Goal: Information Seeking & Learning: Learn about a topic

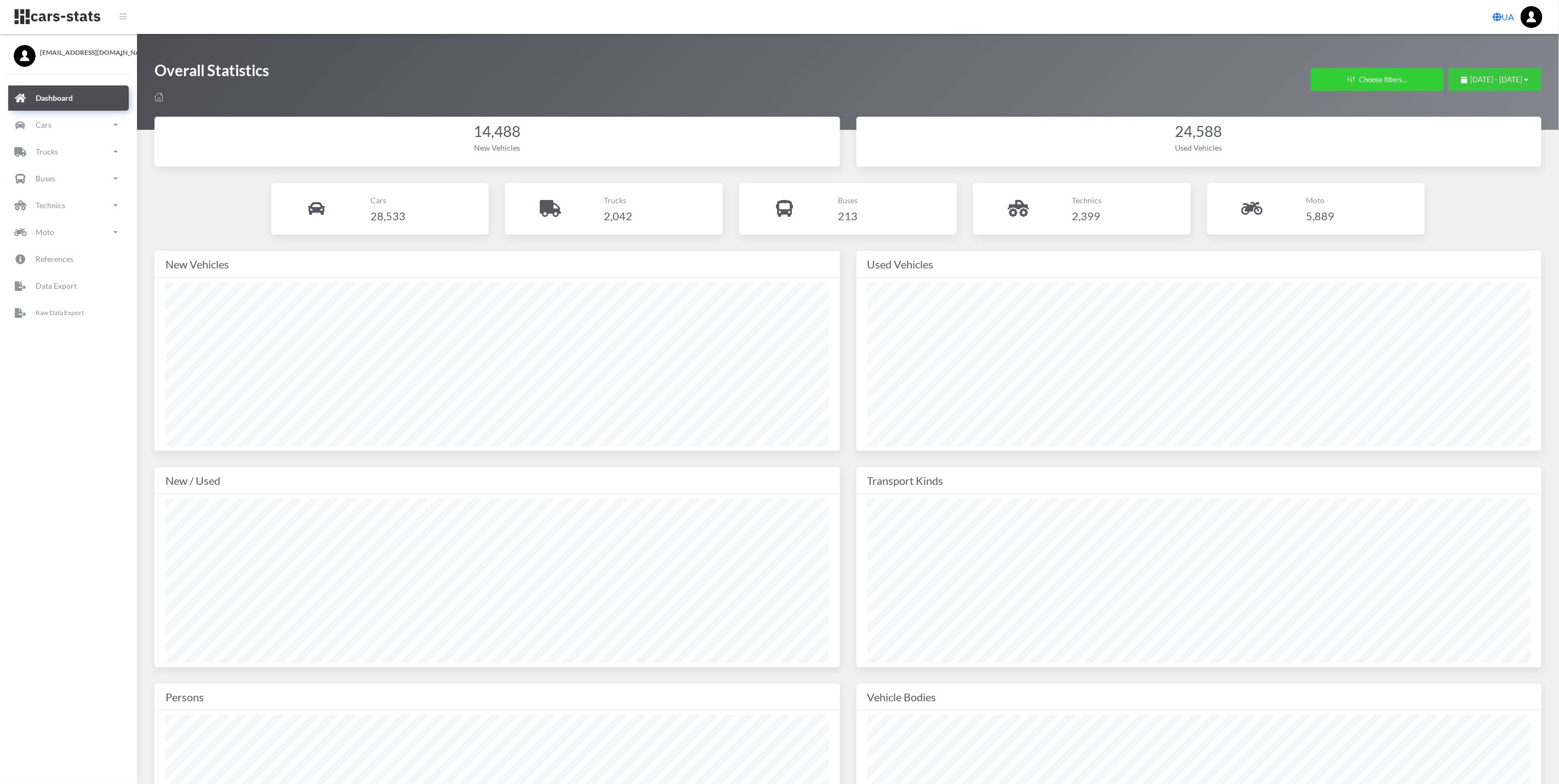
click at [1470, 83] on span "[DATE] - [DATE]" at bounding box center [1496, 79] width 52 height 9
click at [1489, 208] on li "Custom" at bounding box center [1490, 217] width 77 height 17
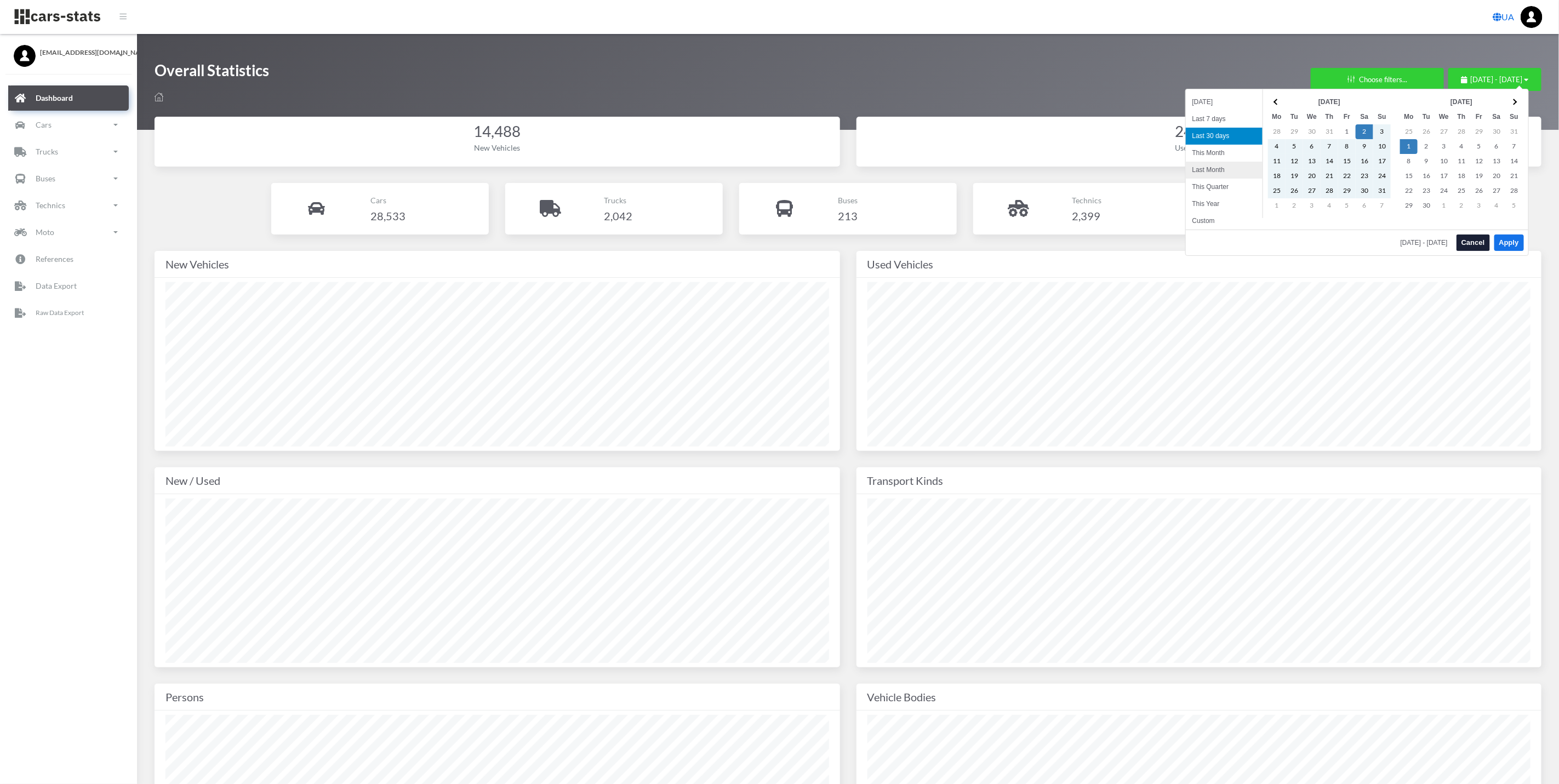
click at [1243, 167] on li "Last Month" at bounding box center [1224, 170] width 77 height 17
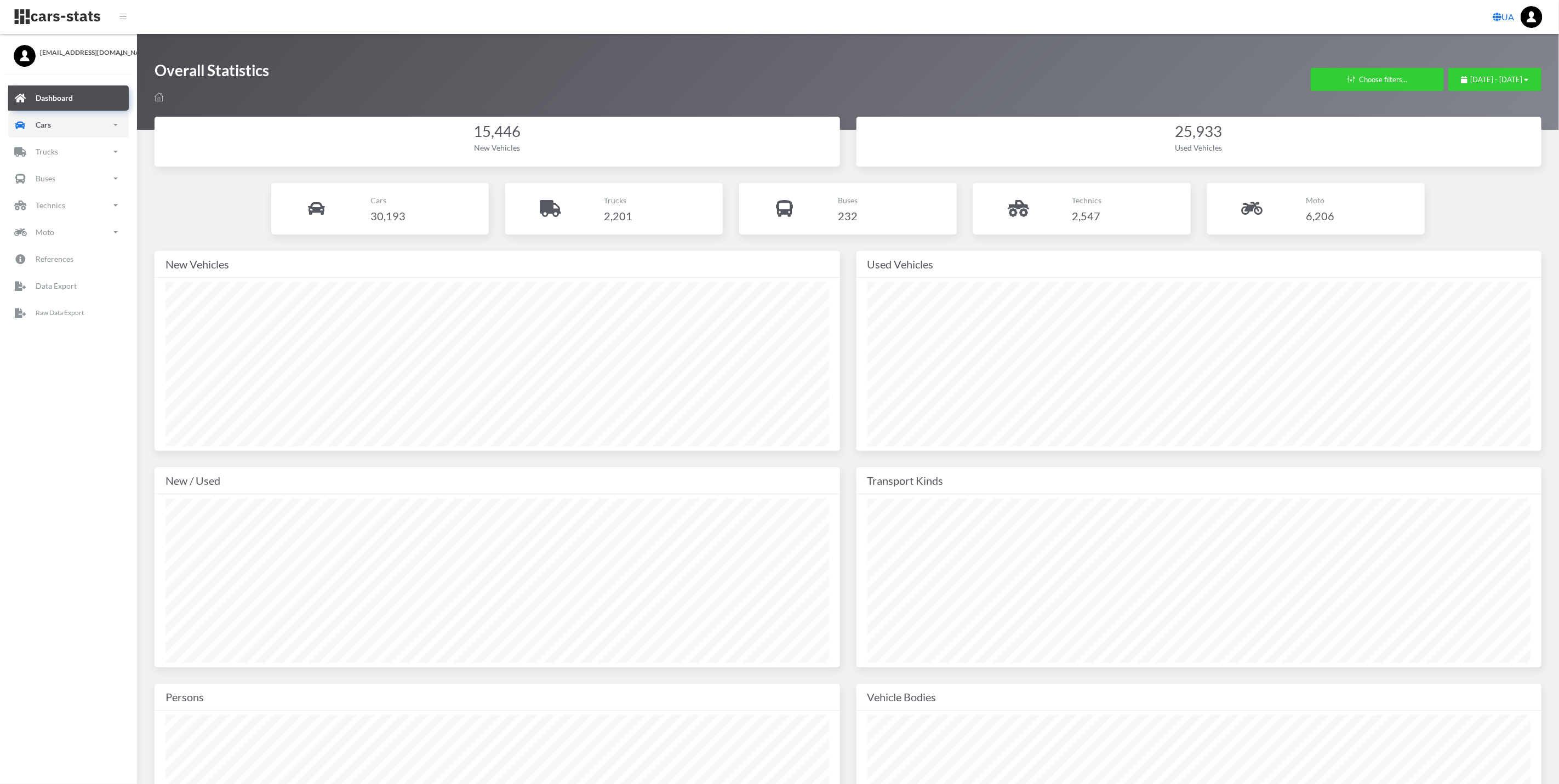
click at [63, 117] on link "Cars" at bounding box center [69, 125] width 120 height 25
click at [66, 176] on link "New" at bounding box center [68, 186] width 104 height 25
click at [66, 219] on span "Brands" at bounding box center [64, 216] width 24 height 12
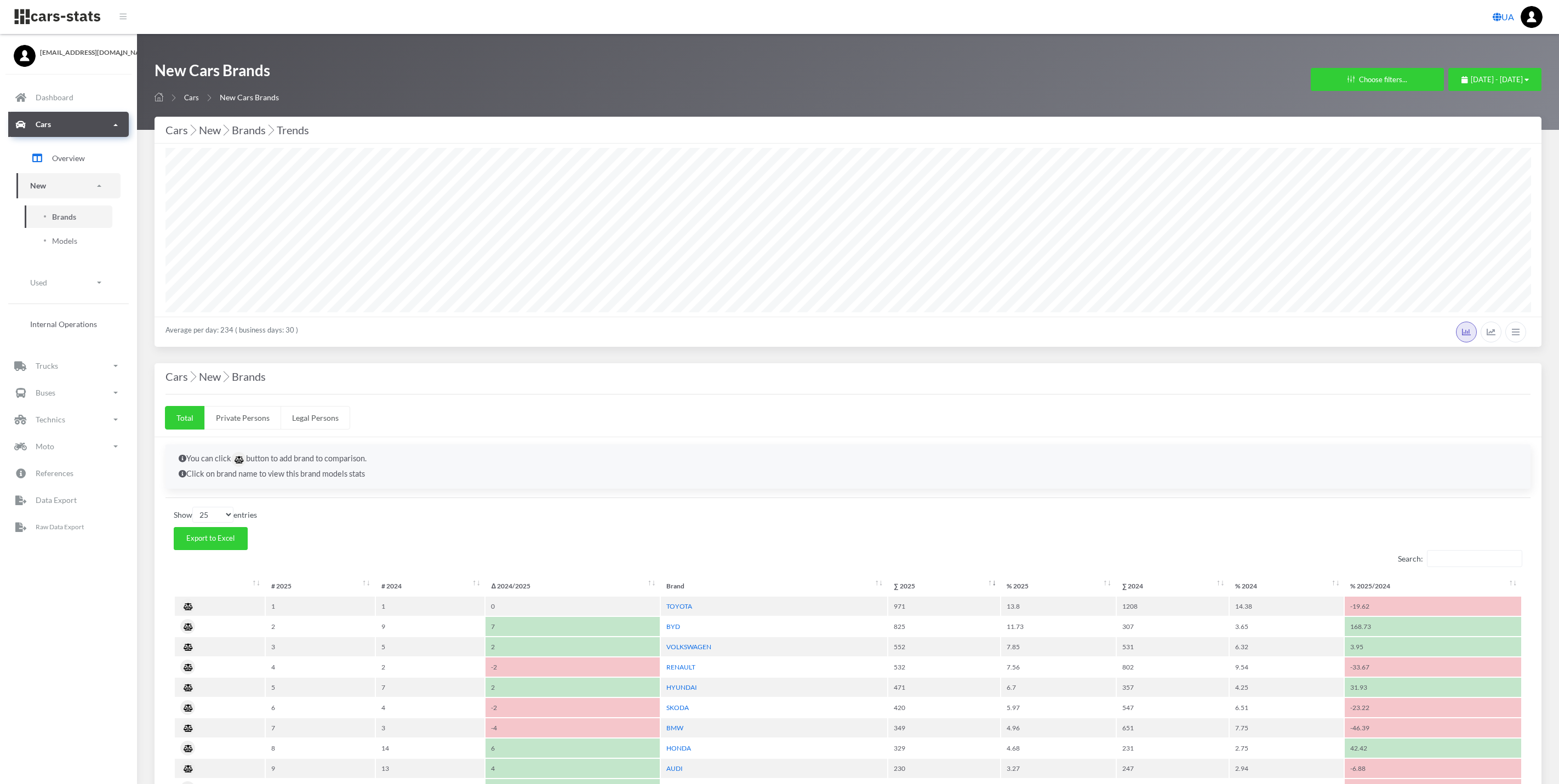
select select "25"
